Goal: Communication & Community: Answer question/provide support

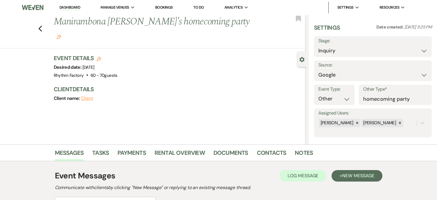
select select "6"
select select "13"
click at [41, 25] on icon "Previous" at bounding box center [40, 28] width 4 height 7
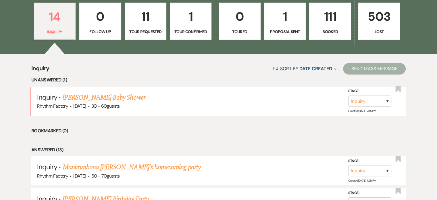
scroll to position [143, 0]
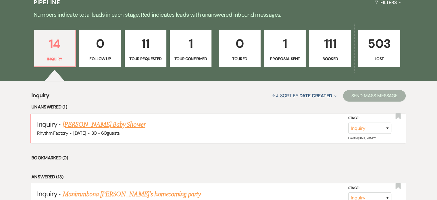
click at [113, 124] on link "[PERSON_NAME] Baby Shower" at bounding box center [104, 124] width 83 height 10
select select "6"
select select "3"
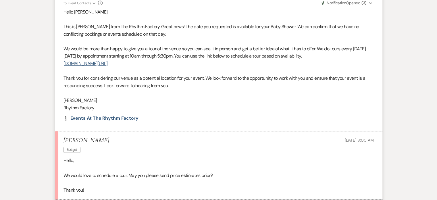
scroll to position [572, 0]
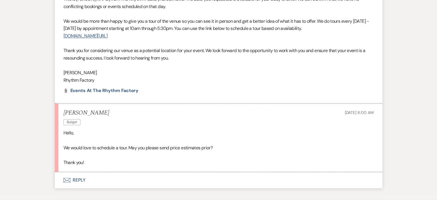
click at [80, 180] on button "Envelope Reply" at bounding box center [219, 180] width 328 height 16
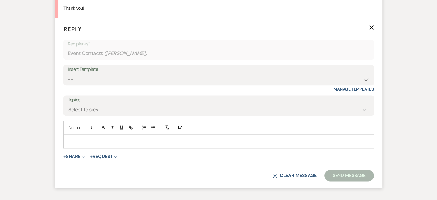
scroll to position [729, 0]
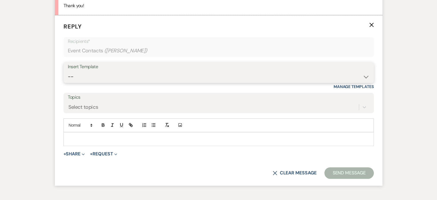
click at [366, 77] on select "-- Available Date I want PRICE More detail to give price Use our decor Wedding …" at bounding box center [219, 76] width 302 height 11
select select "5022"
click at [68, 71] on select "-- Available Date I want PRICE More detail to give price Use our decor Wedding …" at bounding box center [219, 76] width 302 height 11
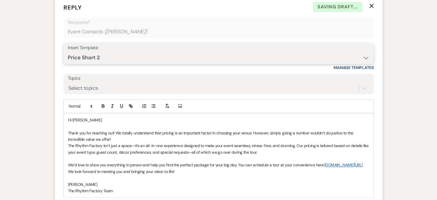
scroll to position [758, 0]
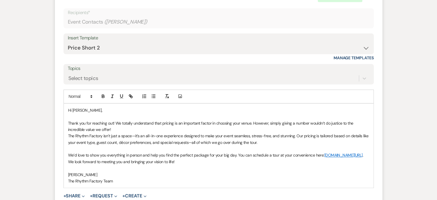
click at [117, 128] on p "Thank you for reaching out! We totally understand that pricing is an important …" at bounding box center [218, 126] width 301 height 13
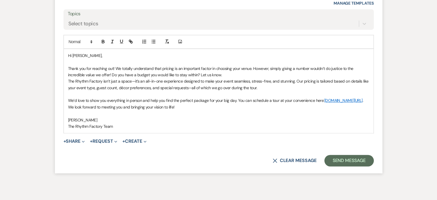
scroll to position [815, 0]
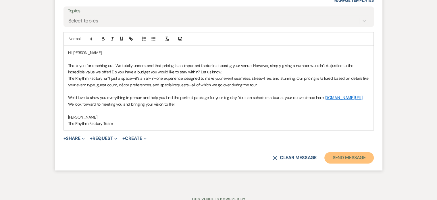
click at [350, 161] on button "Send Message" at bounding box center [348, 157] width 49 height 11
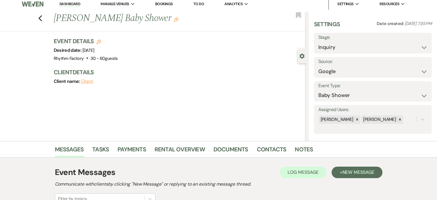
scroll to position [0, 0]
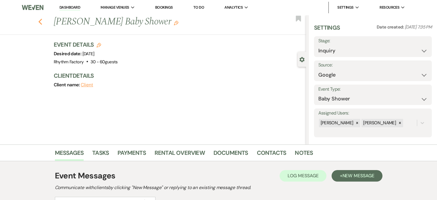
click at [43, 23] on icon "Previous" at bounding box center [40, 21] width 4 height 7
